Goal: Book appointment/travel/reservation

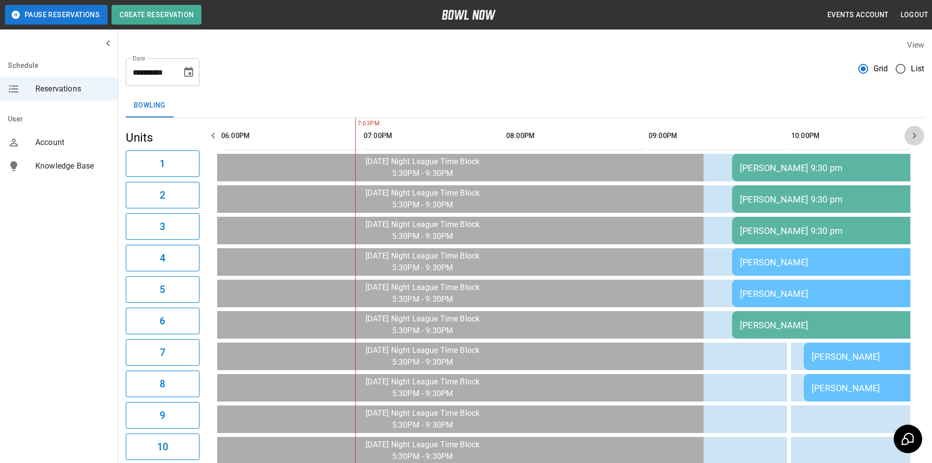
click at [915, 134] on icon "button" at bounding box center [915, 136] width 12 height 12
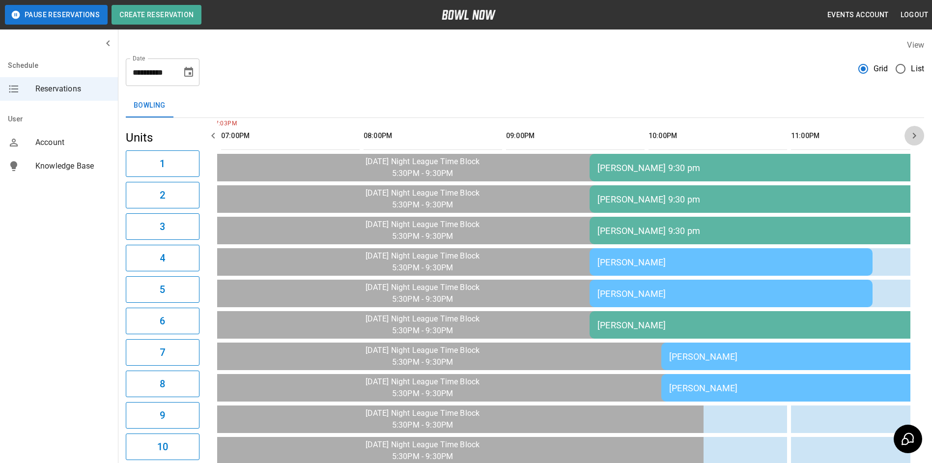
scroll to position [0, 1425]
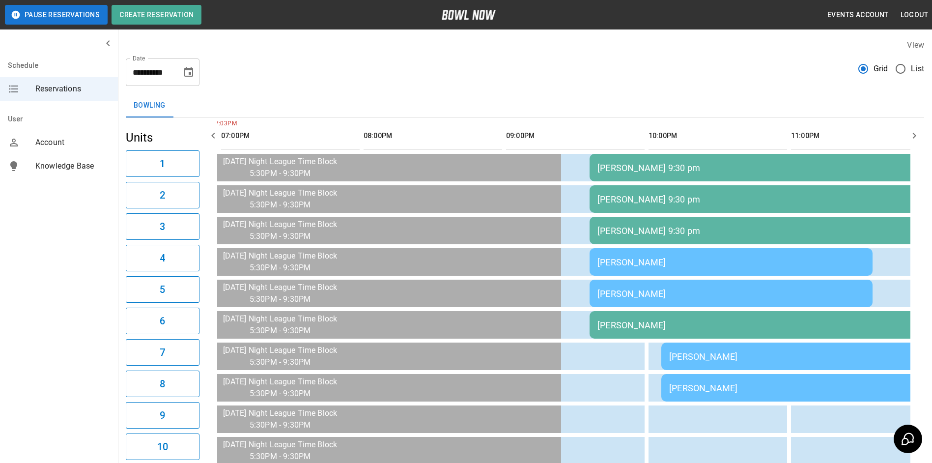
click at [915, 134] on icon "button" at bounding box center [915, 136] width 12 height 12
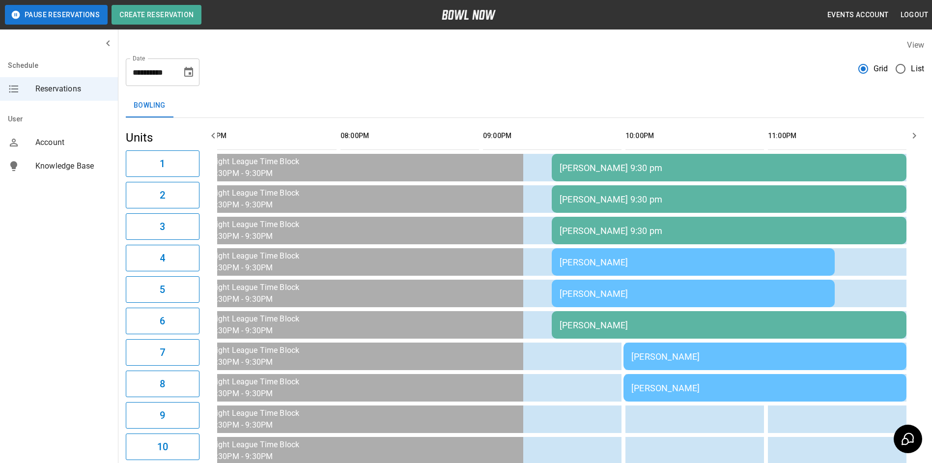
scroll to position [49, 0]
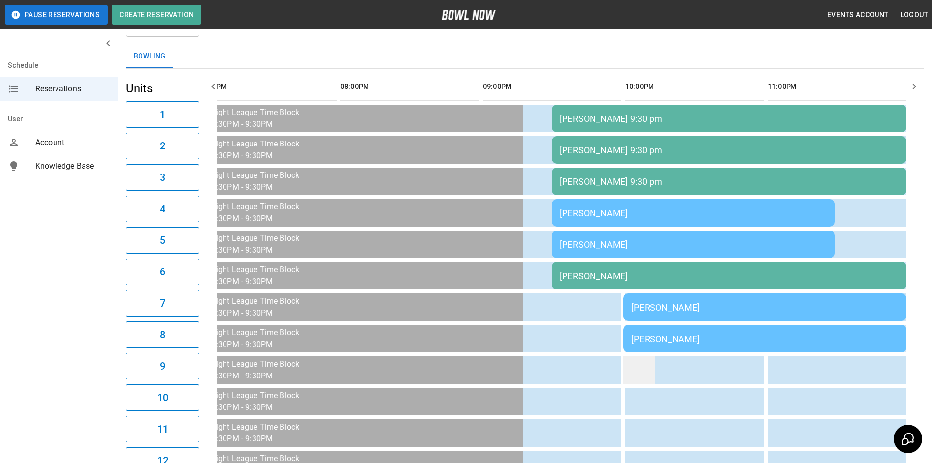
click at [644, 366] on td "sticky table" at bounding box center [640, 370] width 32 height 28
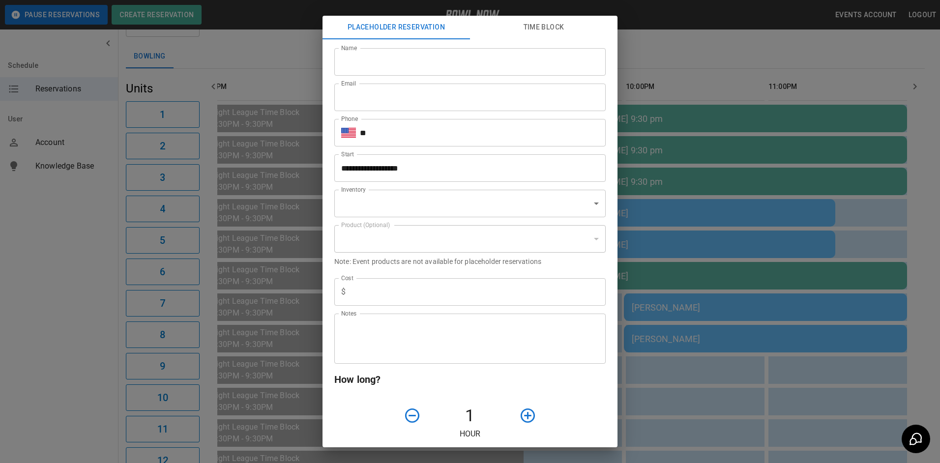
type input "**********"
click at [675, 373] on div "**********" at bounding box center [470, 231] width 940 height 463
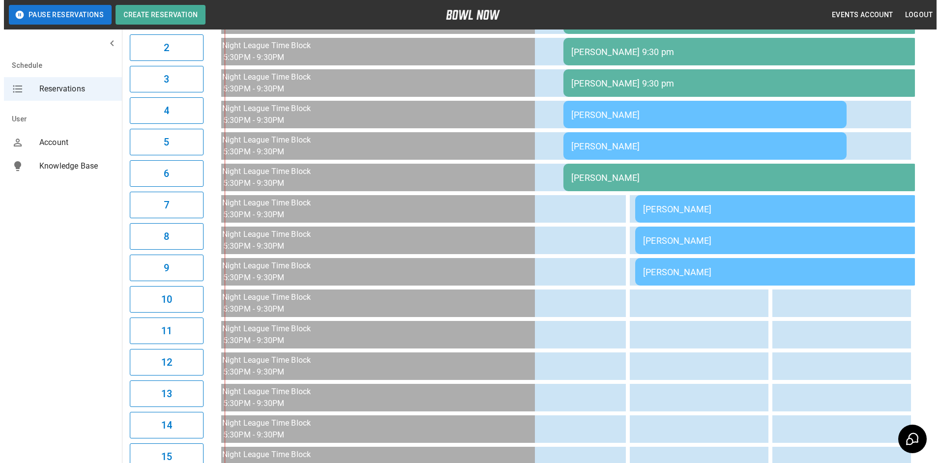
scroll to position [0, 1425]
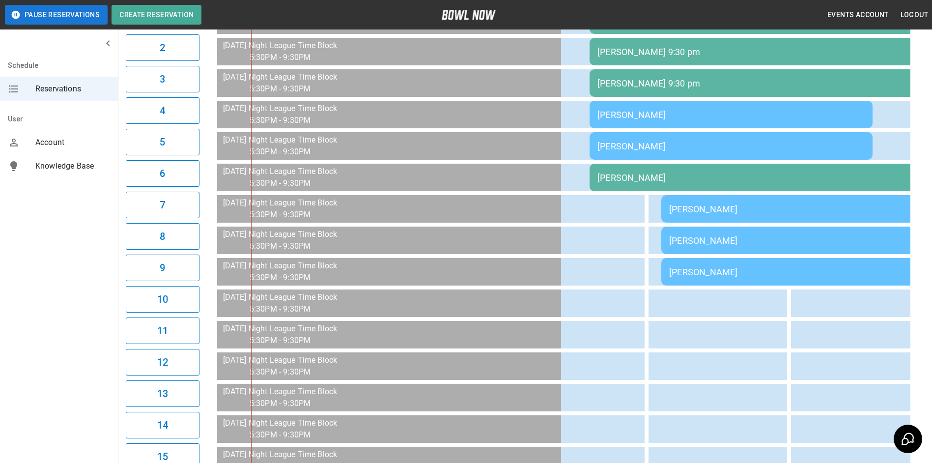
click at [645, 190] on td "[PERSON_NAME]" at bounding box center [767, 178] width 355 height 28
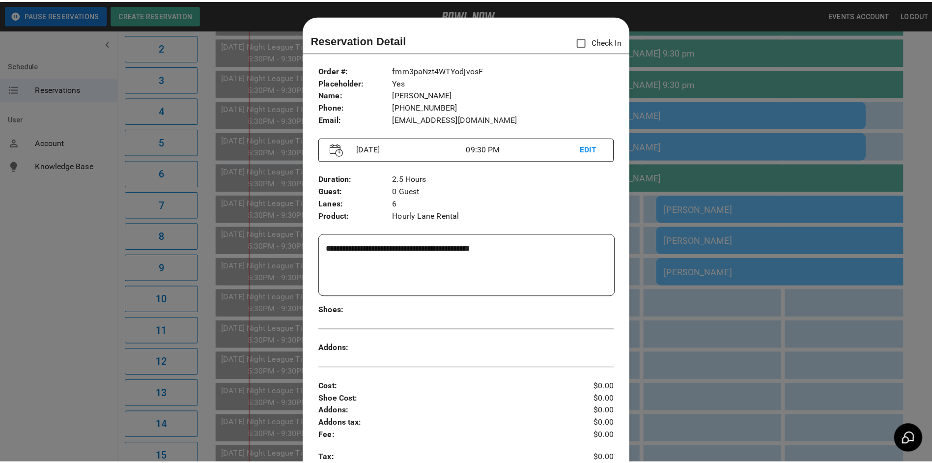
scroll to position [16, 0]
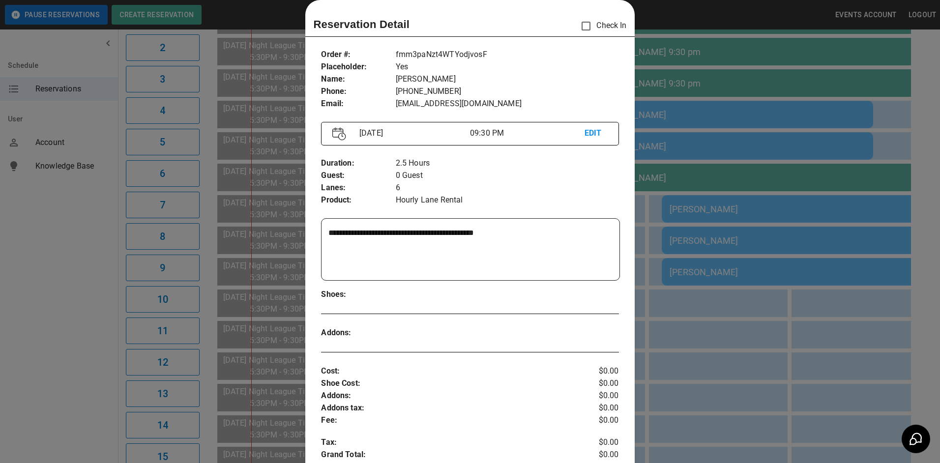
click at [699, 336] on div at bounding box center [470, 231] width 940 height 463
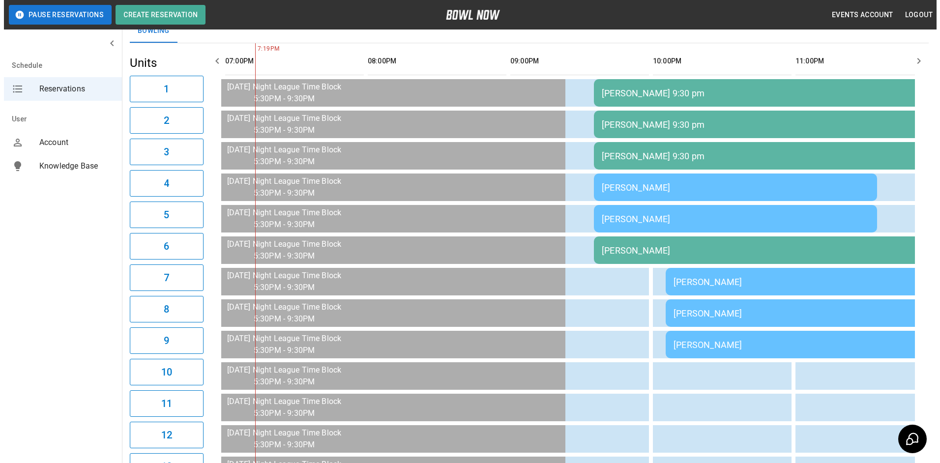
scroll to position [0, 0]
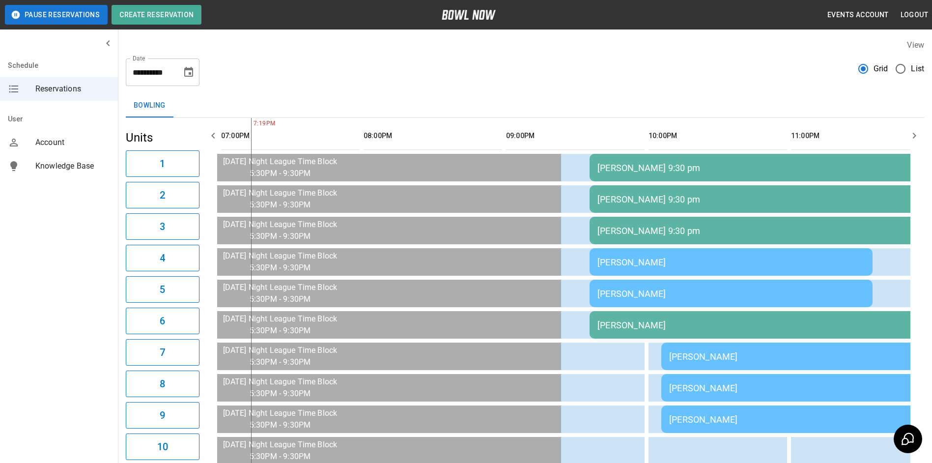
click at [673, 221] on td "[PERSON_NAME] 9:30 pm" at bounding box center [767, 231] width 355 height 28
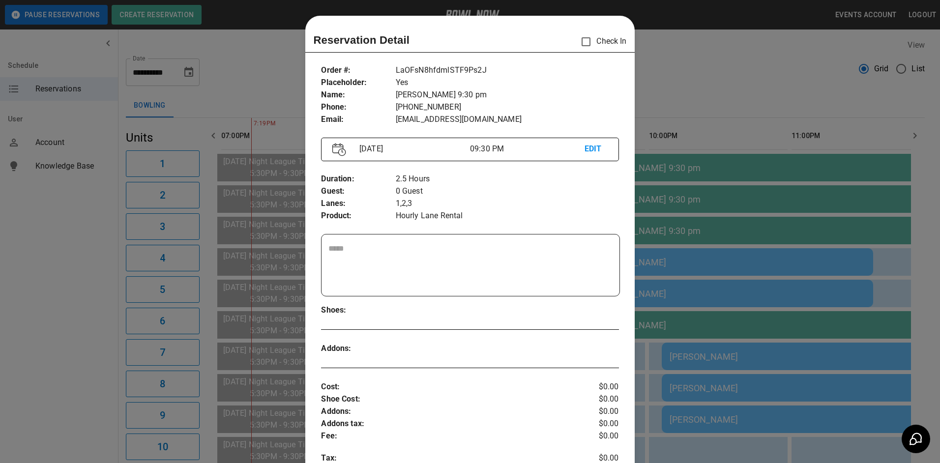
scroll to position [16, 0]
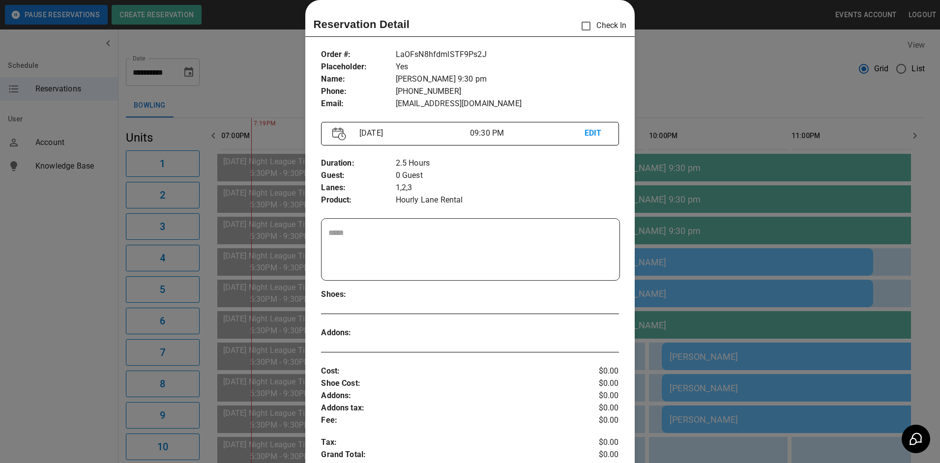
click at [673, 221] on div at bounding box center [470, 231] width 940 height 463
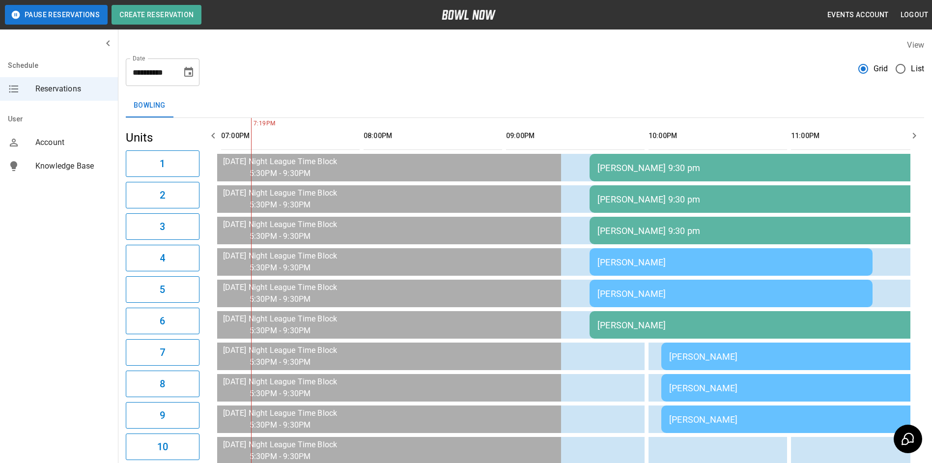
click at [679, 321] on td "[PERSON_NAME]" at bounding box center [767, 325] width 355 height 28
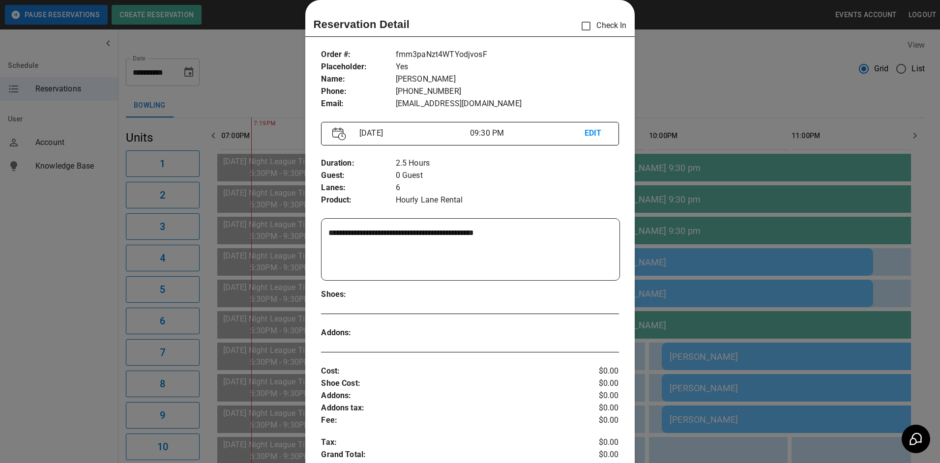
click at [688, 111] on div at bounding box center [470, 231] width 940 height 463
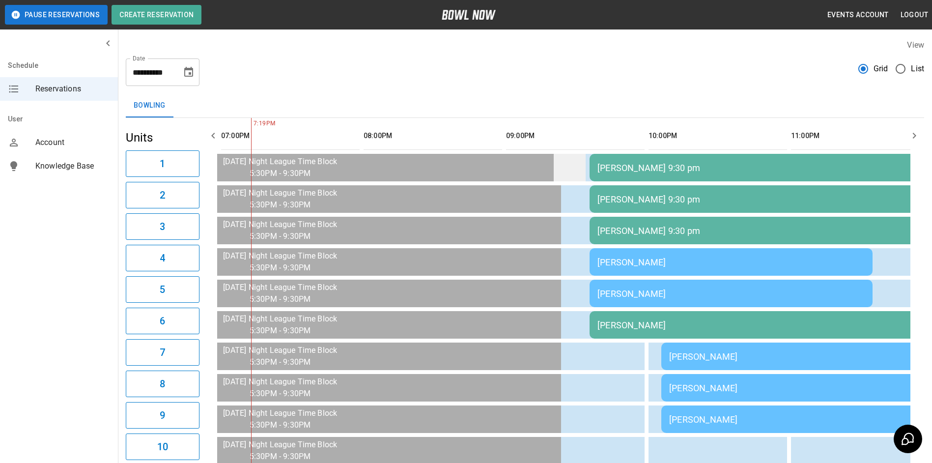
click at [572, 167] on td "sticky table" at bounding box center [570, 168] width 32 height 28
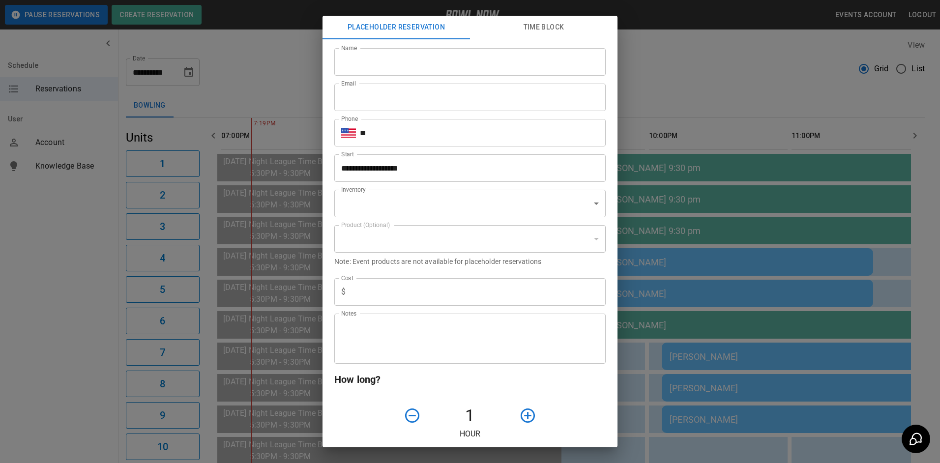
type input "**********"
click at [664, 83] on div "**********" at bounding box center [470, 231] width 940 height 463
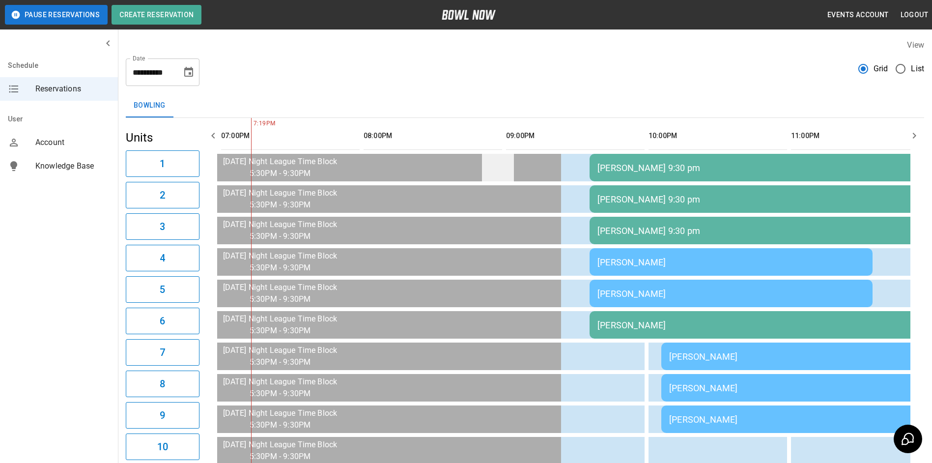
click at [496, 165] on td "sticky table" at bounding box center [498, 168] width 32 height 28
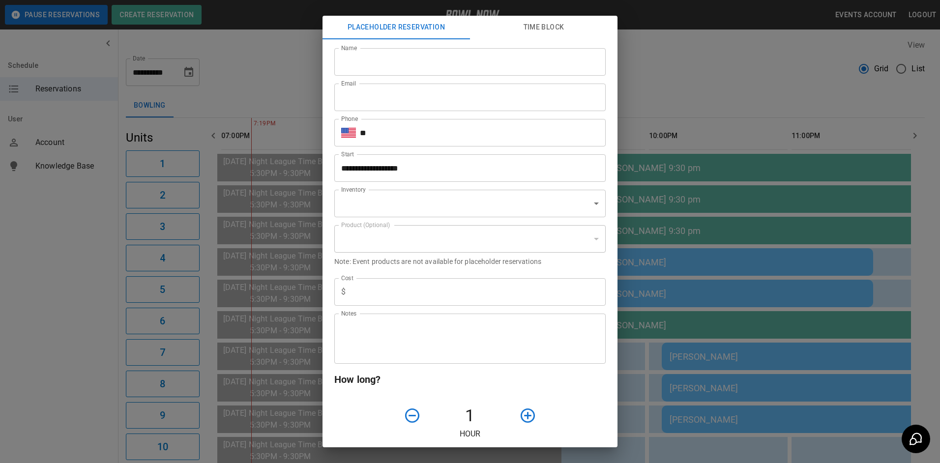
type input "**********"
click at [674, 84] on div "**********" at bounding box center [470, 231] width 940 height 463
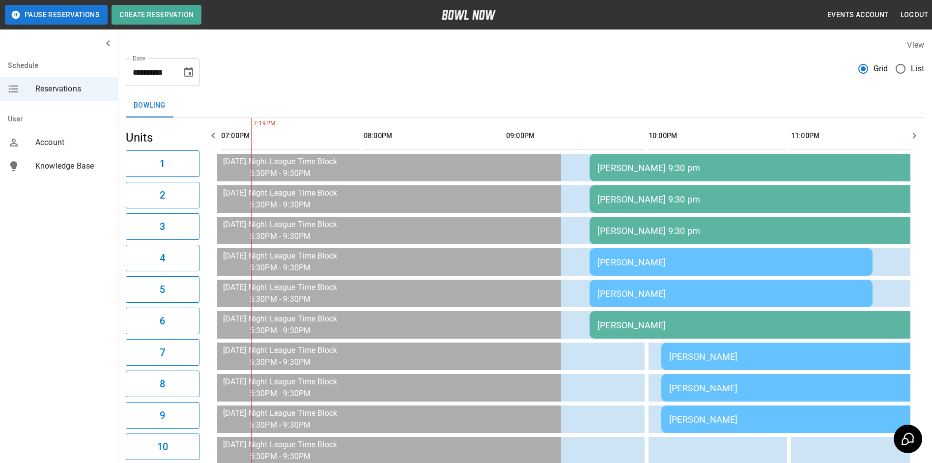
click at [657, 265] on div "[PERSON_NAME]" at bounding box center [731, 262] width 267 height 10
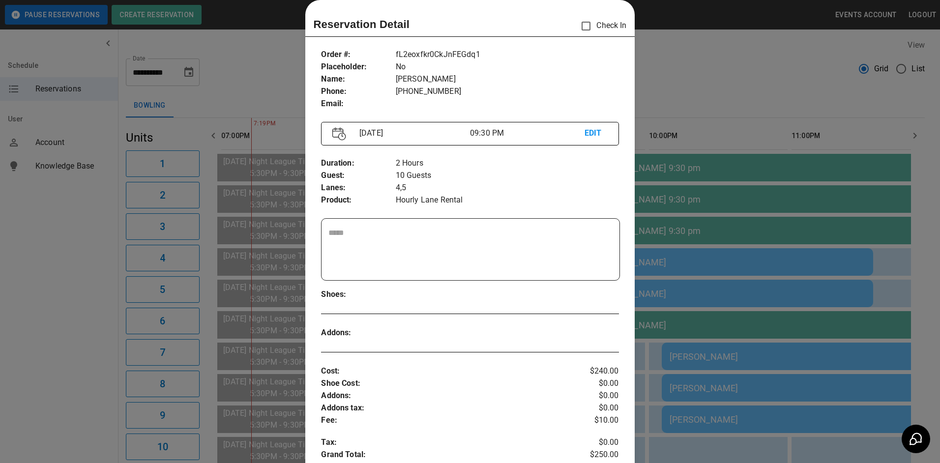
click at [662, 266] on div at bounding box center [470, 231] width 940 height 463
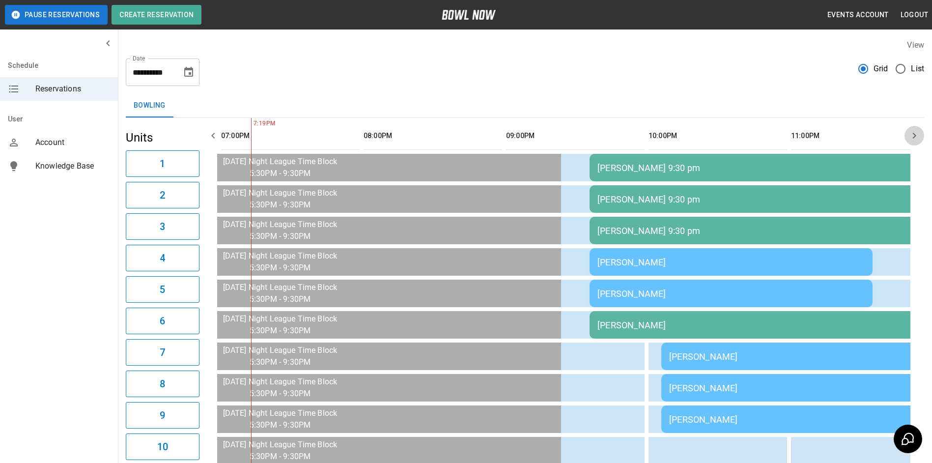
click at [914, 135] on icon "button" at bounding box center [915, 136] width 12 height 12
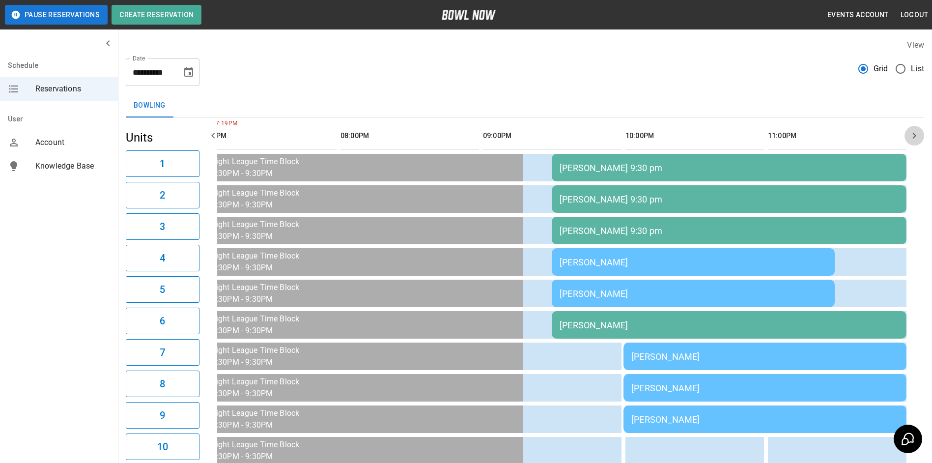
click at [914, 135] on icon "button" at bounding box center [915, 136] width 12 height 12
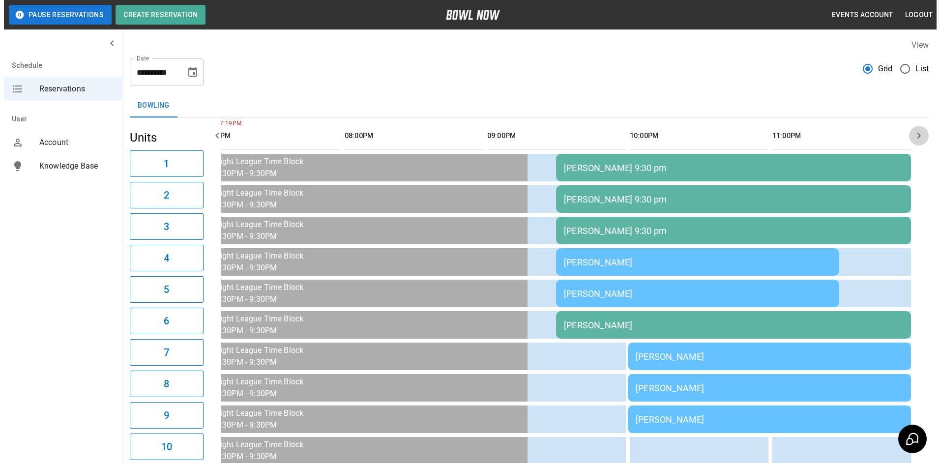
scroll to position [0, 1532]
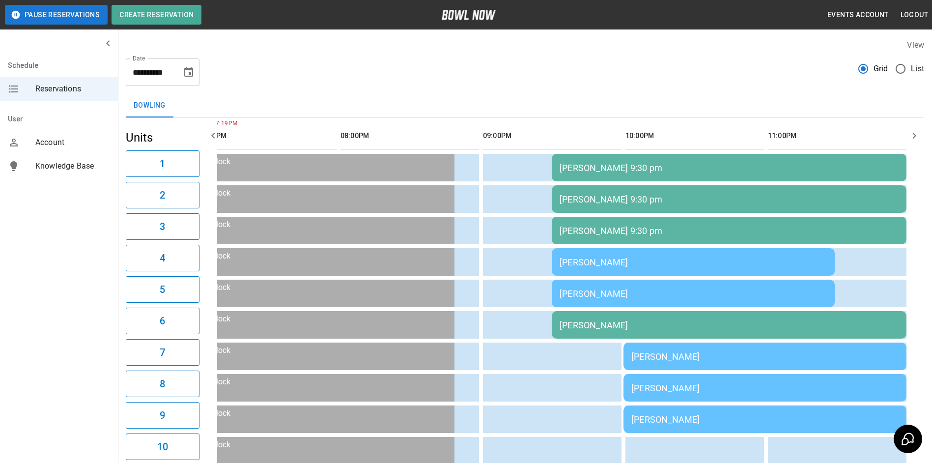
click at [847, 188] on td "[PERSON_NAME] 9:30 pm" at bounding box center [729, 199] width 355 height 28
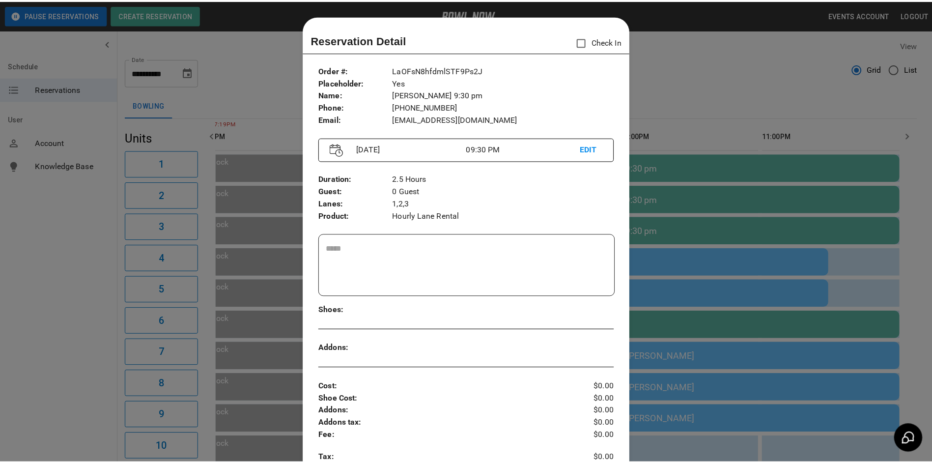
scroll to position [16, 0]
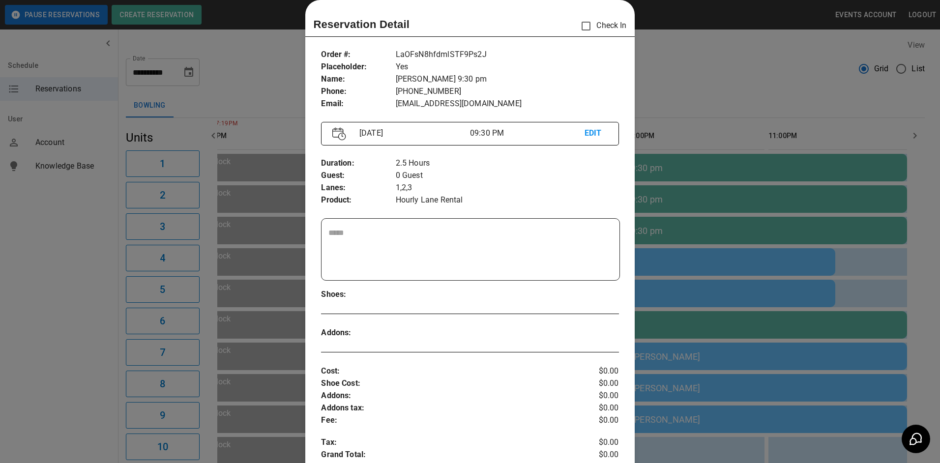
click at [672, 327] on div at bounding box center [470, 231] width 940 height 463
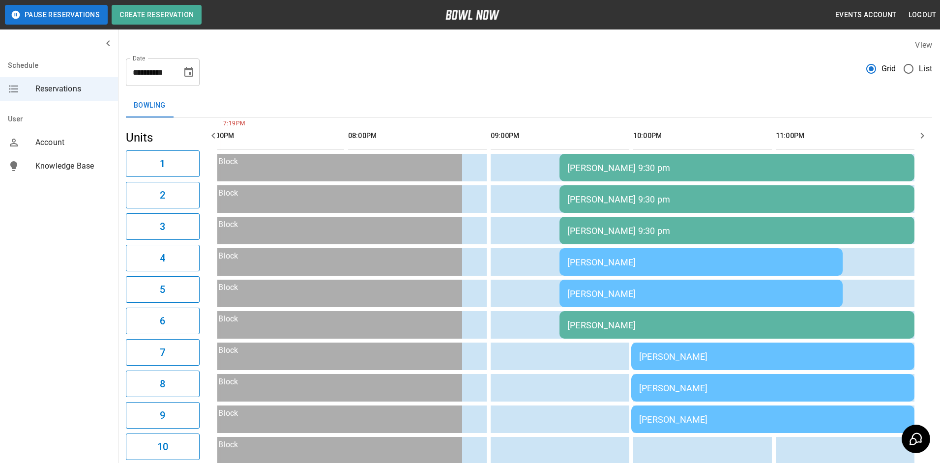
scroll to position [0, 1456]
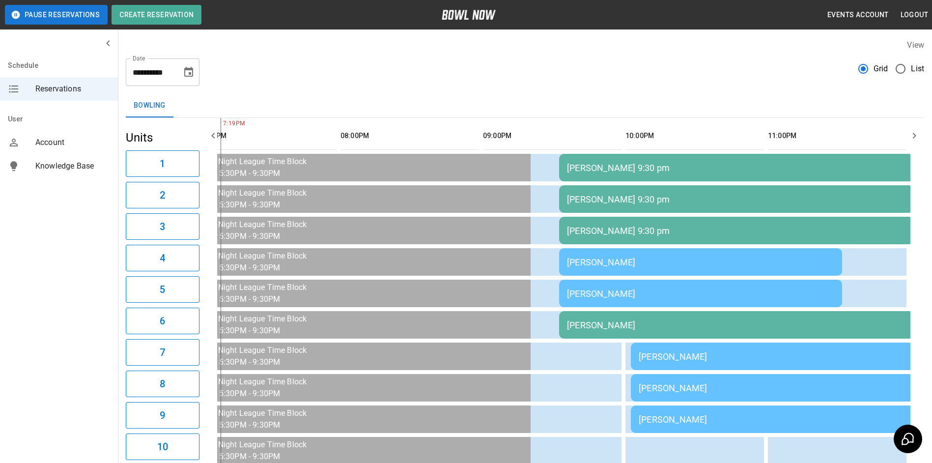
click at [670, 327] on div "[PERSON_NAME]" at bounding box center [736, 325] width 339 height 10
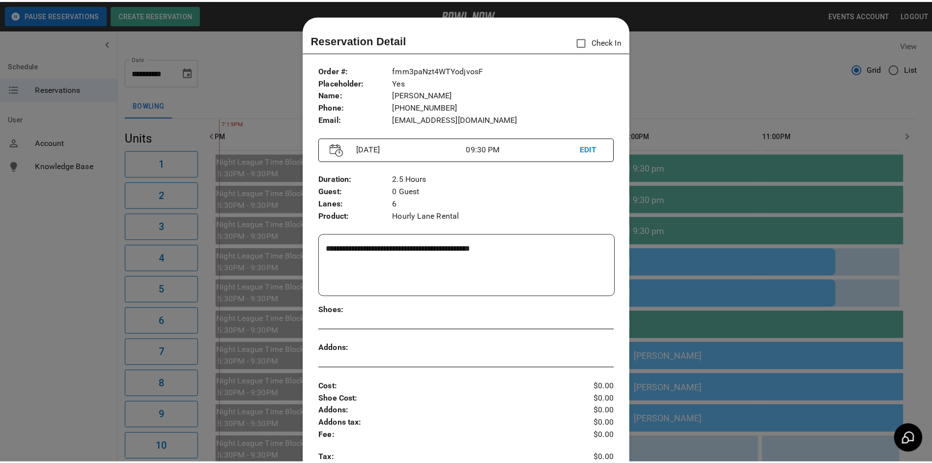
scroll to position [16, 0]
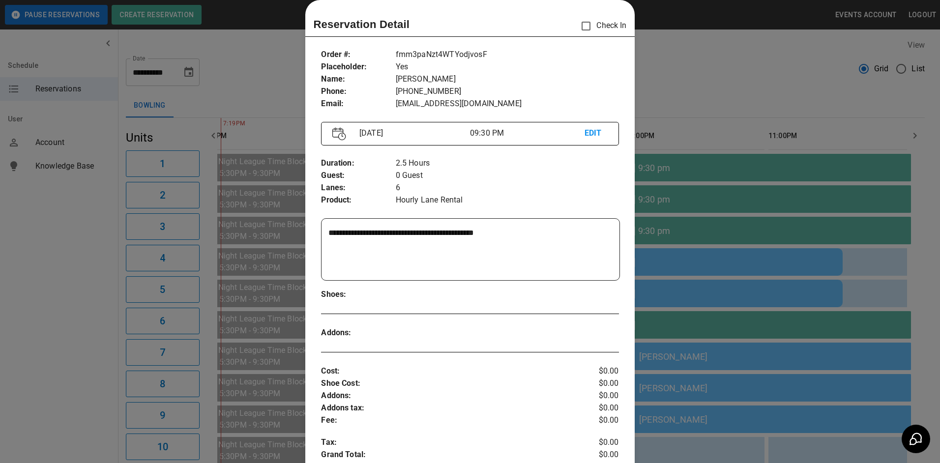
click at [683, 71] on div at bounding box center [470, 231] width 940 height 463
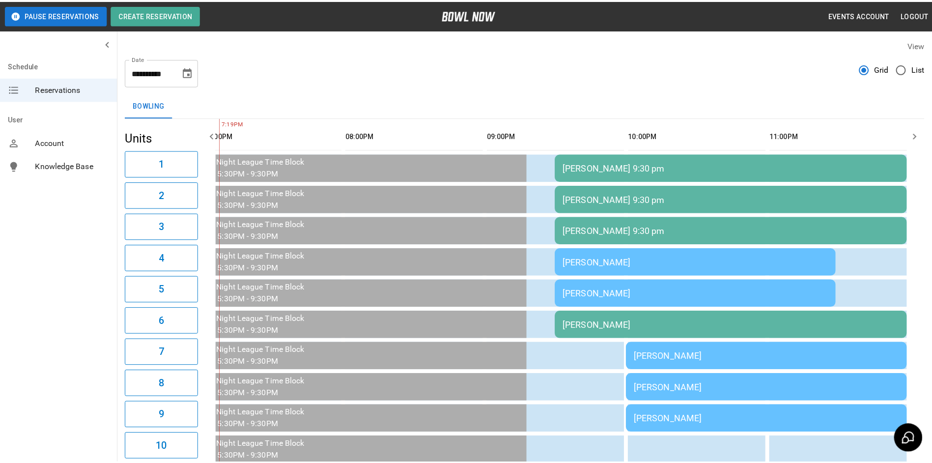
scroll to position [0, 1441]
